Goal: Task Accomplishment & Management: Manage account settings

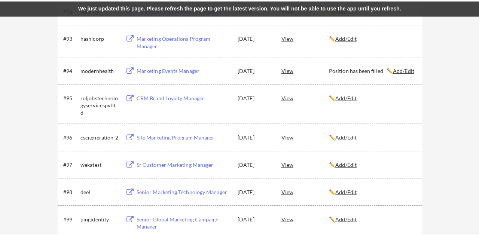
scroll to position [1126, 0]
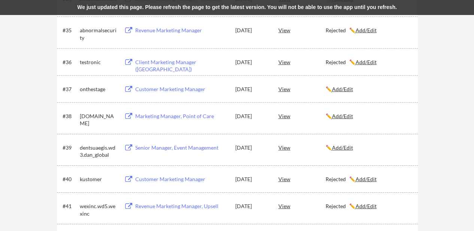
click at [345, 115] on u "Add/Edit" at bounding box center [342, 116] width 21 height 6
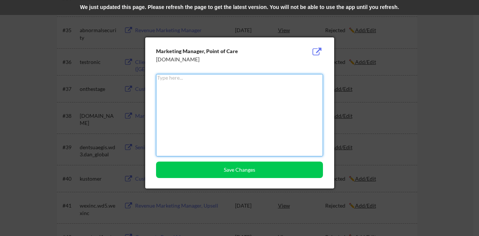
click at [238, 109] on textarea at bounding box center [239, 115] width 167 height 82
type textarea "Position on hold"
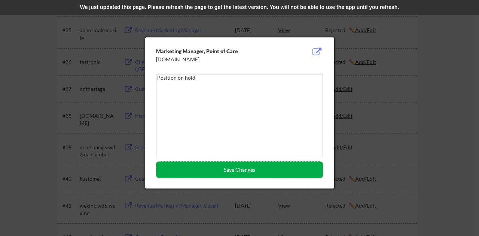
click at [251, 168] on button "Save Changes" at bounding box center [239, 170] width 167 height 16
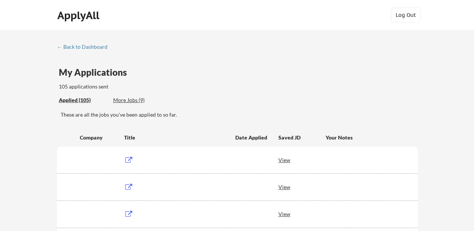
scroll to position [1051, 0]
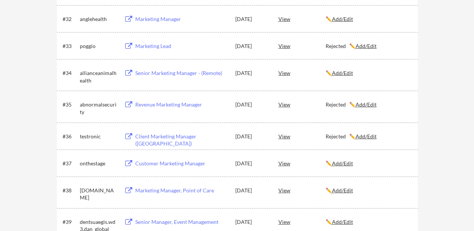
click at [350, 189] on u "Add/Edit" at bounding box center [342, 190] width 21 height 6
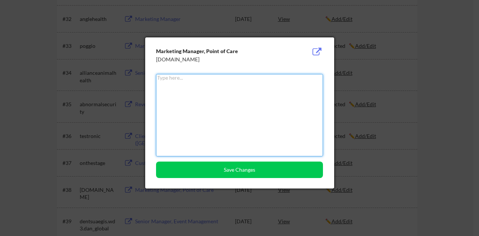
click at [229, 117] on textarea at bounding box center [239, 115] width 167 height 82
paste textarea "QuidelOrtho"
type textarea "QuidelOrtho"
type textarea "O"
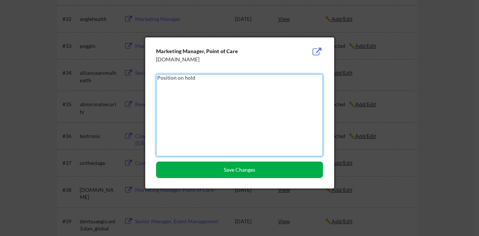
type textarea "Position on hold"
click at [204, 169] on button "Save Changes" at bounding box center [239, 170] width 167 height 16
